Goal: Understand process/instructions: Learn how to perform a task or action

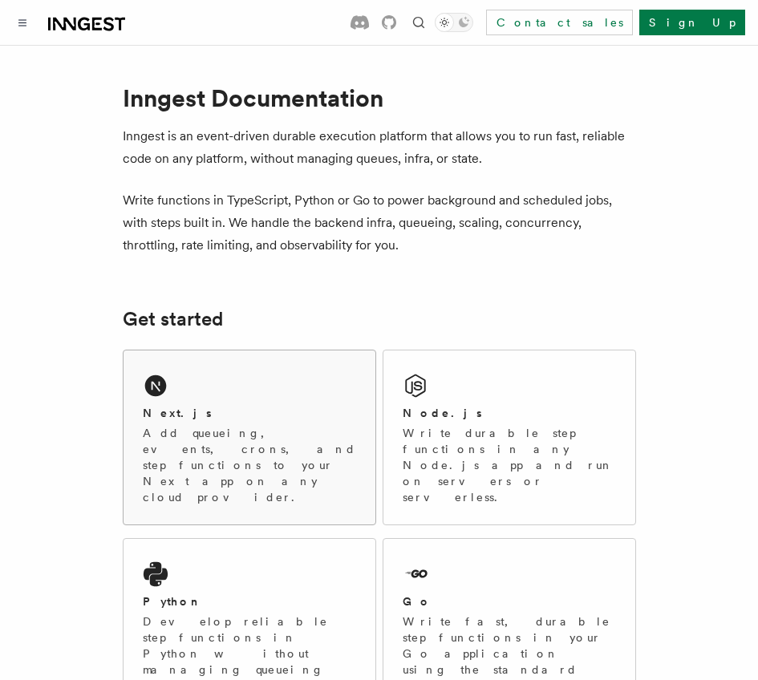
click at [265, 426] on p "Add queueing, events, crons, and step functions to your Next app on any cloud p…" at bounding box center [249, 465] width 213 height 80
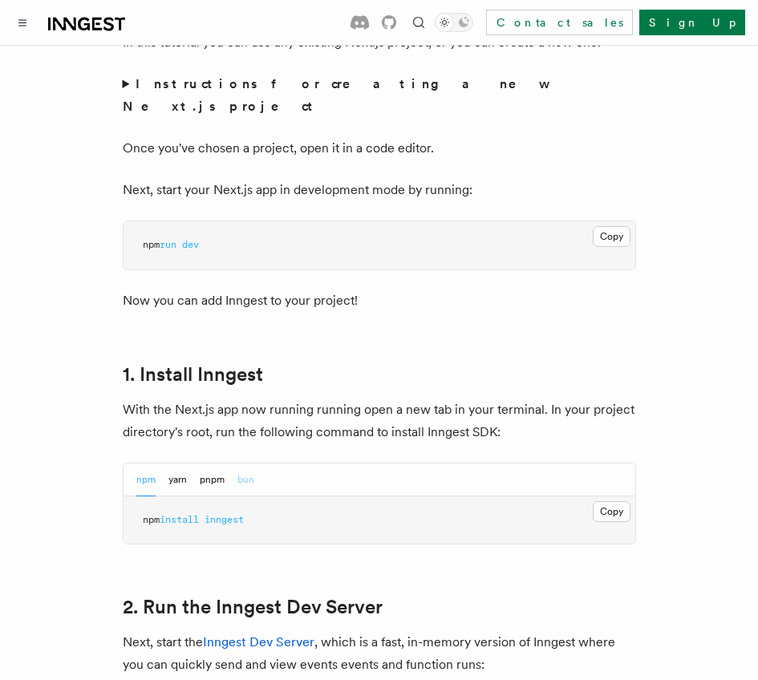
scroll to position [657, 0]
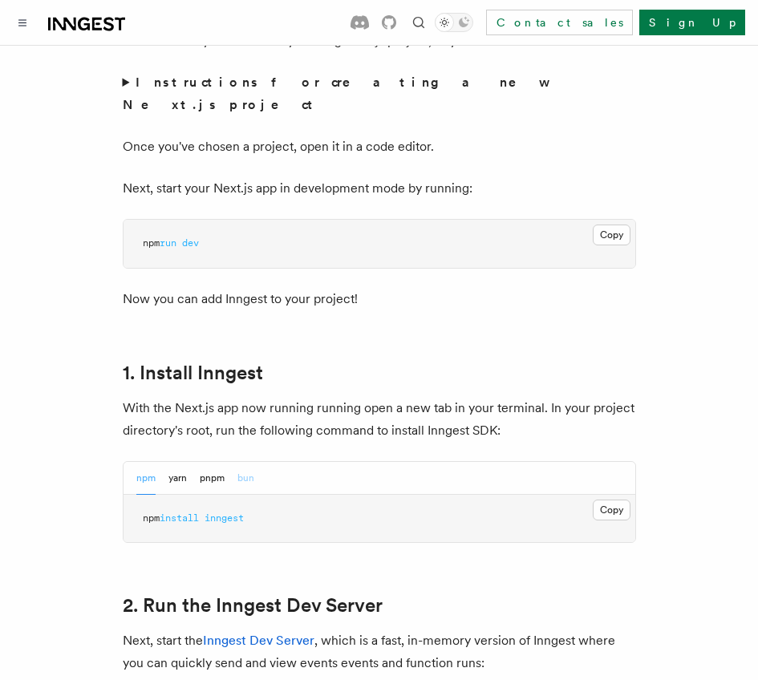
click at [249, 462] on button "bun" at bounding box center [245, 478] width 17 height 33
click at [211, 462] on button "pnpm" at bounding box center [212, 478] width 25 height 33
click at [604, 497] on pre "pnpm add inngest" at bounding box center [379, 519] width 512 height 48
click at [604, 500] on button "Copy Copied" at bounding box center [612, 510] width 38 height 21
